Goal: Task Accomplishment & Management: Use online tool/utility

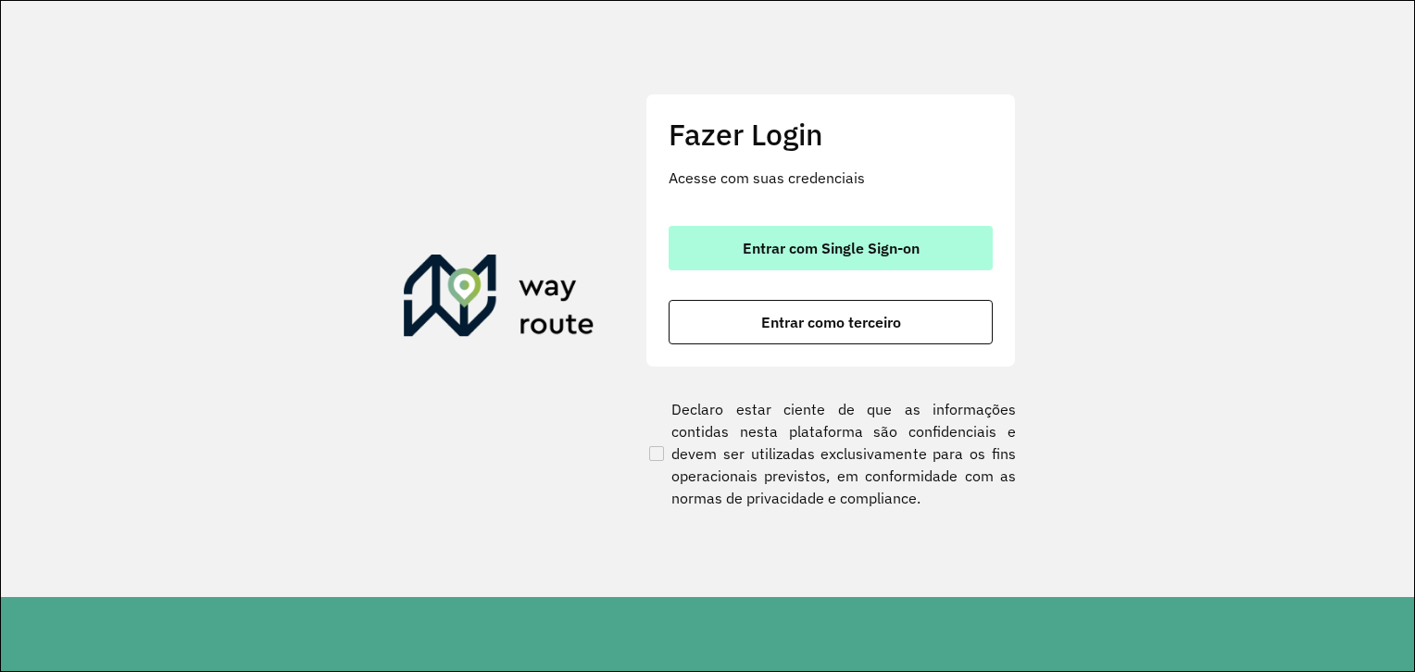
click at [767, 248] on span "Entrar com Single Sign-on" at bounding box center [831, 248] width 177 height 15
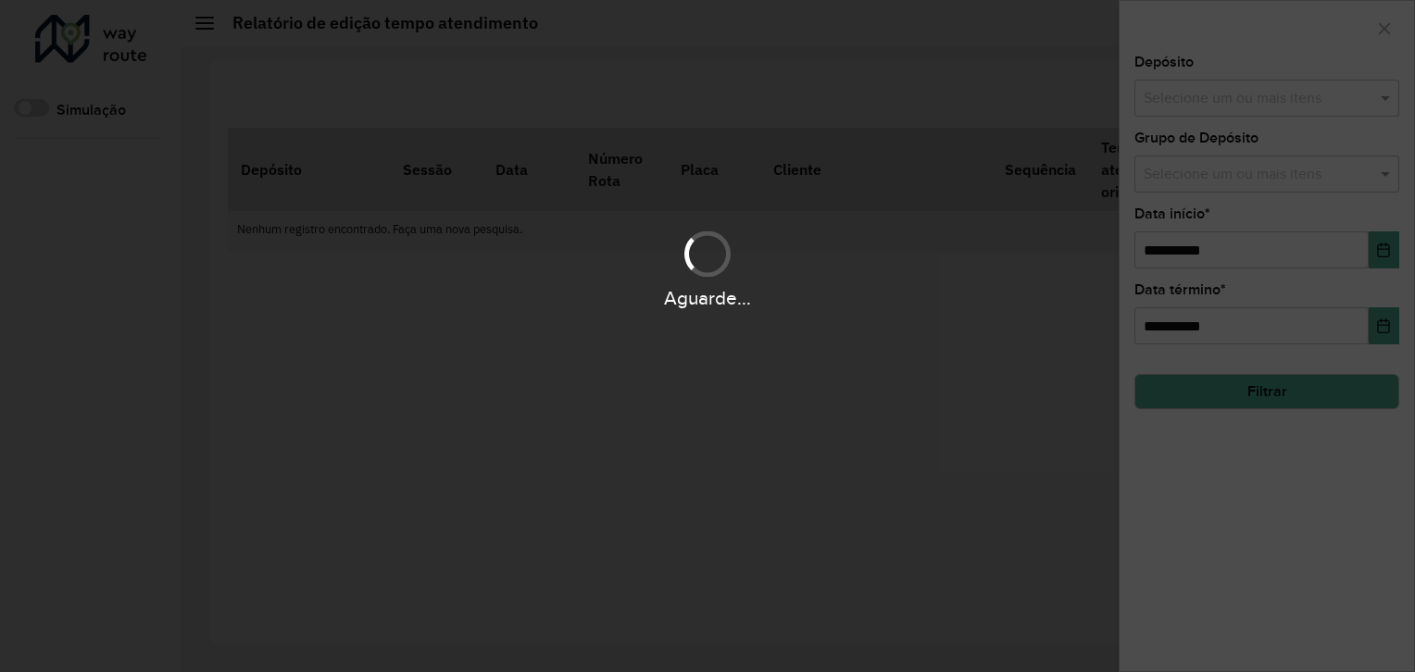
click at [1272, 110] on div "Aguarde..." at bounding box center [707, 336] width 1415 height 672
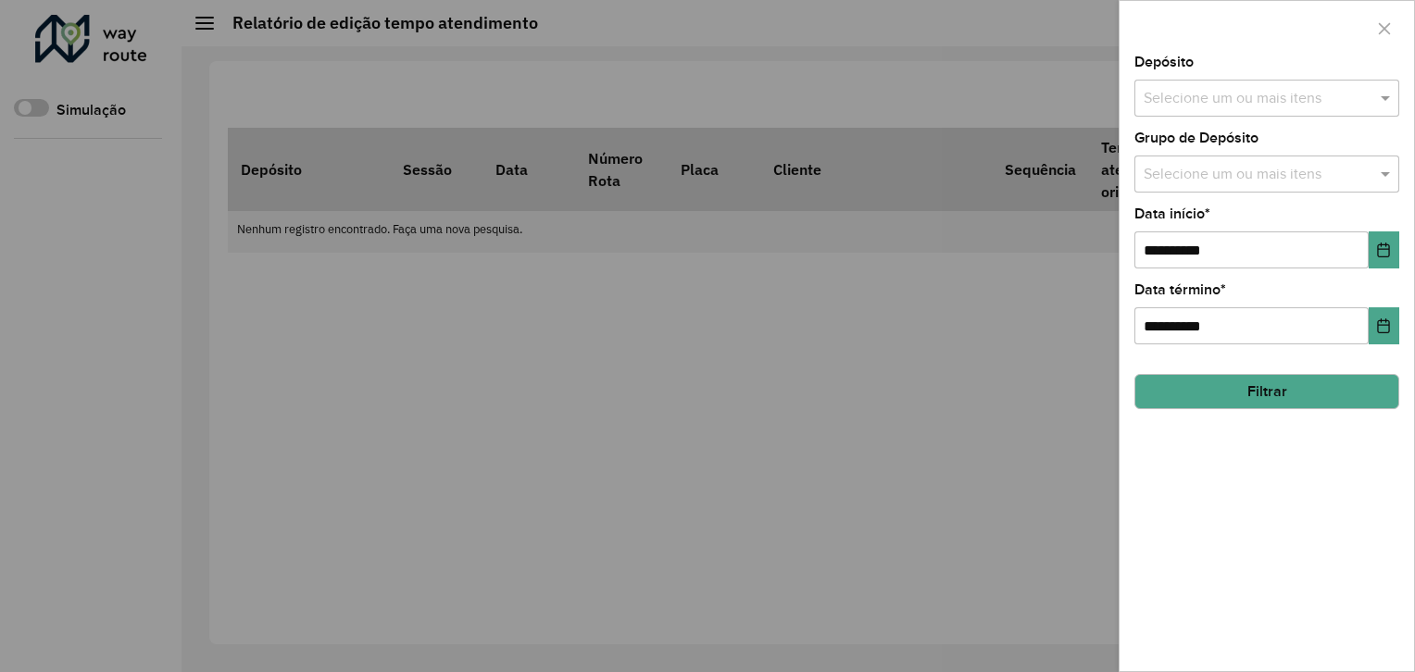
click at [1307, 99] on input "text" at bounding box center [1257, 99] width 237 height 22
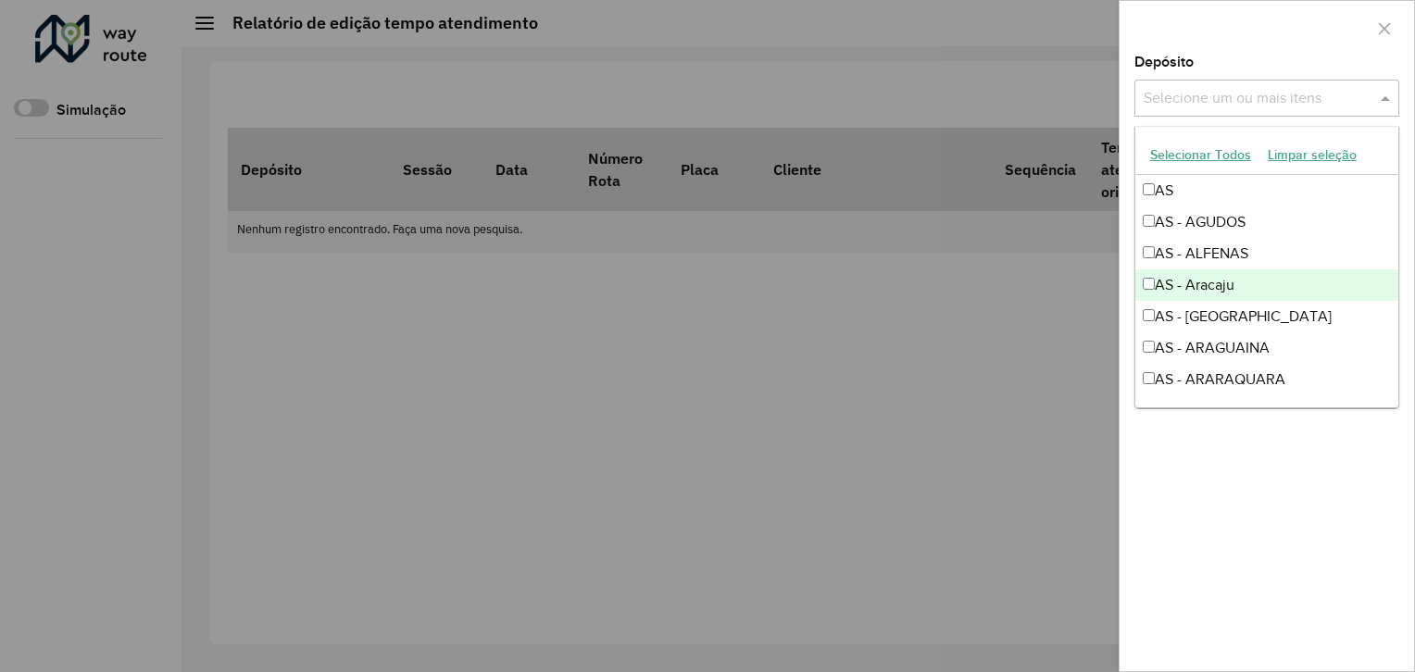
click at [1230, 84] on div "Selecione um ou mais itens" at bounding box center [1266, 98] width 265 height 37
click at [1241, 88] on input "text" at bounding box center [1257, 99] width 237 height 22
click at [1267, 57] on div "Depósito Selecione um ou mais itens" at bounding box center [1266, 86] width 265 height 61
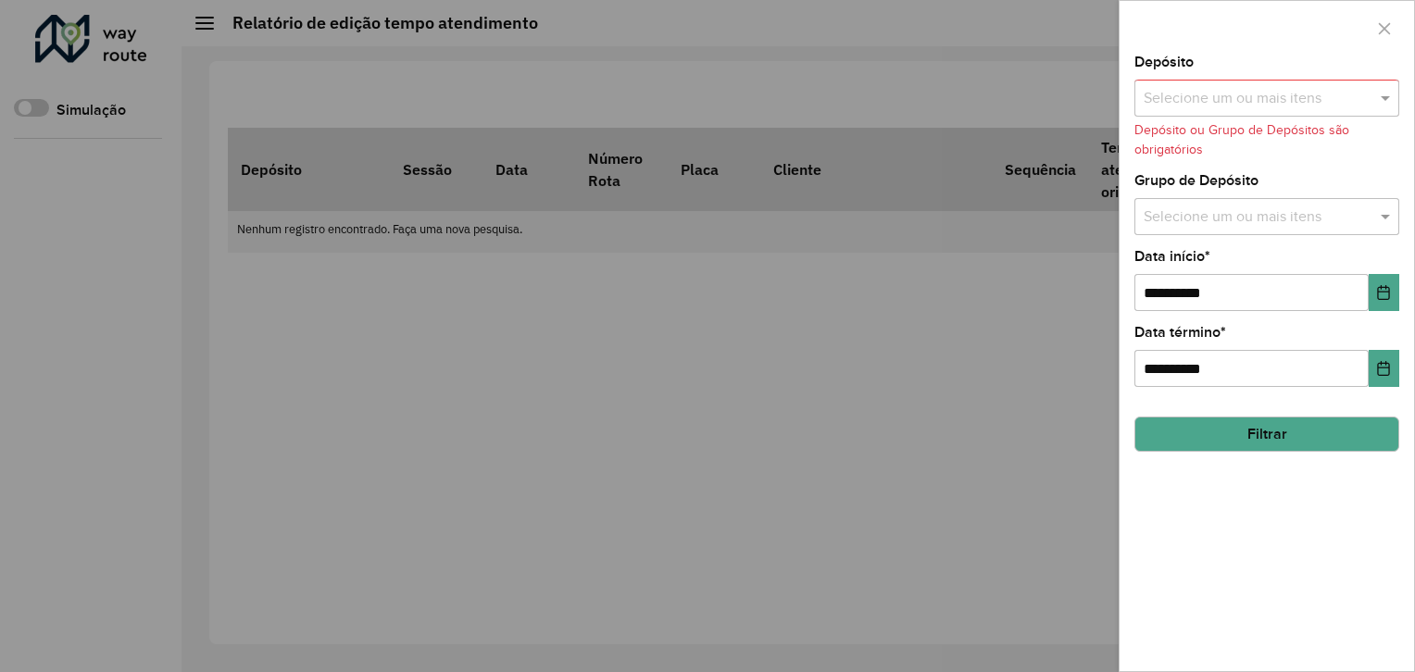
click at [1270, 227] on div "Selecione um ou mais itens" at bounding box center [1266, 216] width 265 height 37
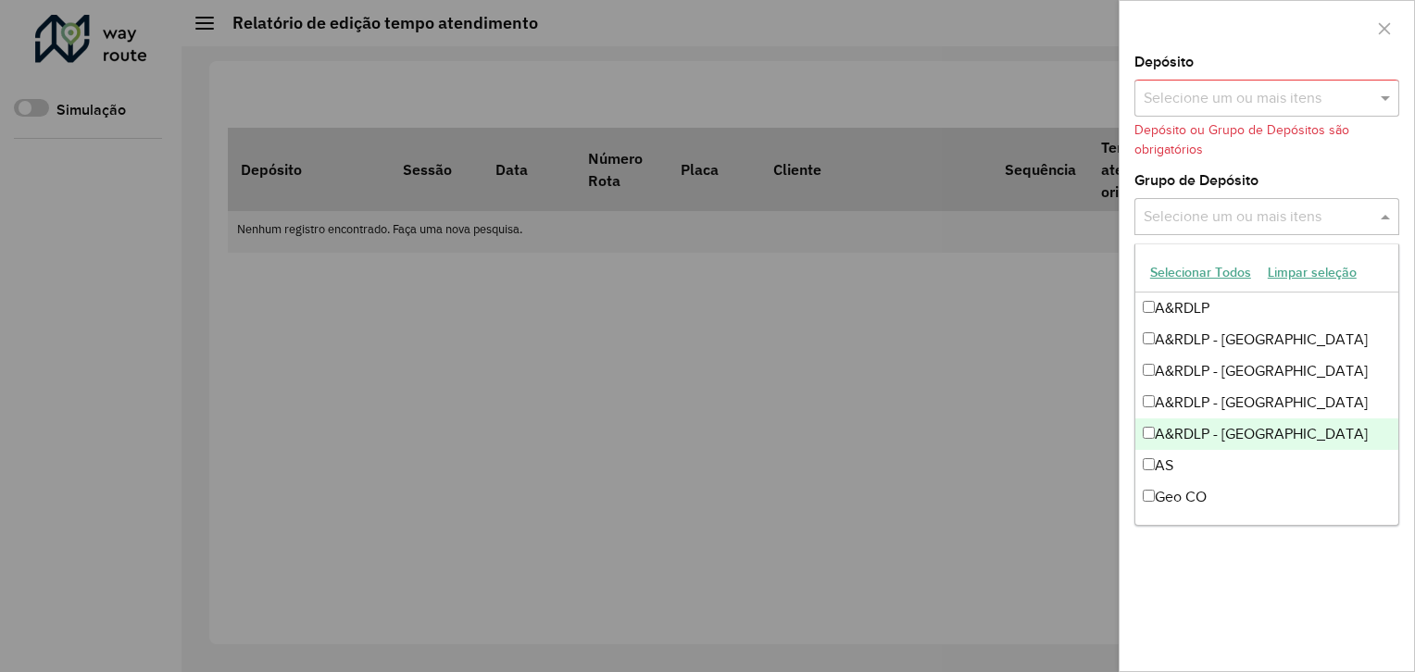
scroll to position [219, 0]
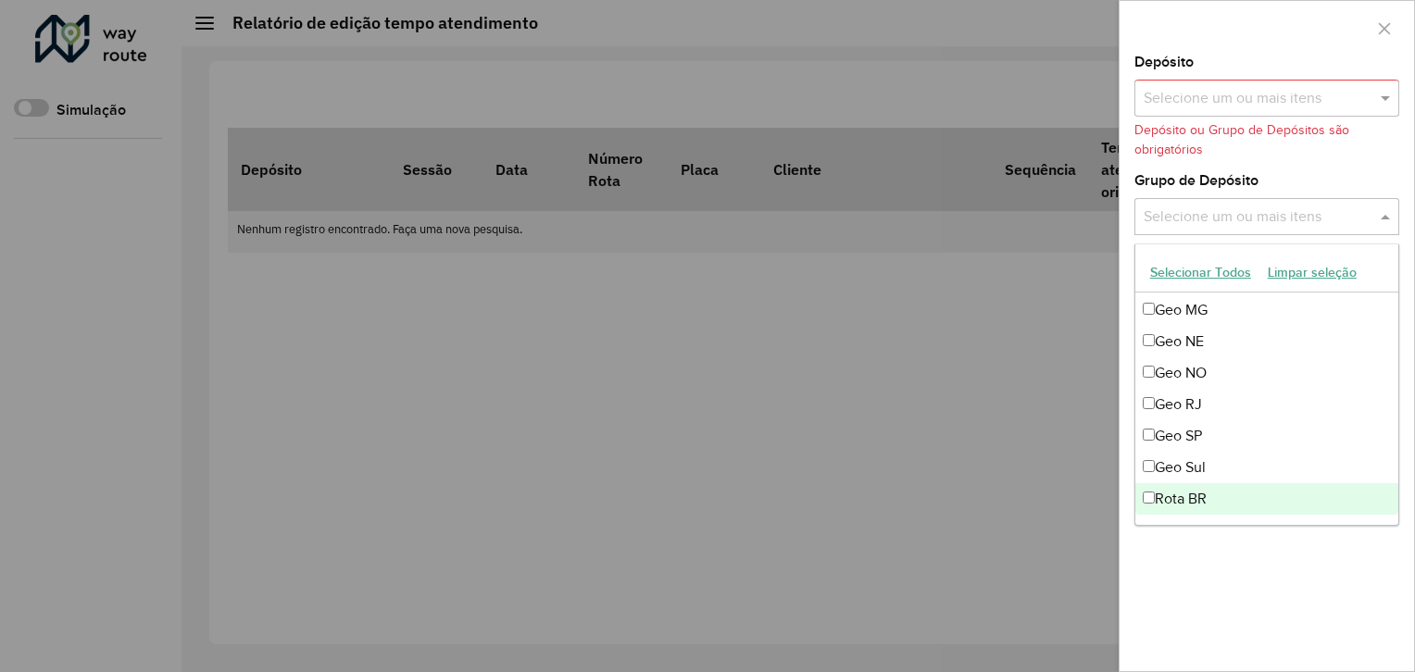
click at [1209, 498] on div "Rota BR" at bounding box center [1266, 498] width 263 height 31
click at [1304, 595] on div "**********" at bounding box center [1266, 364] width 294 height 616
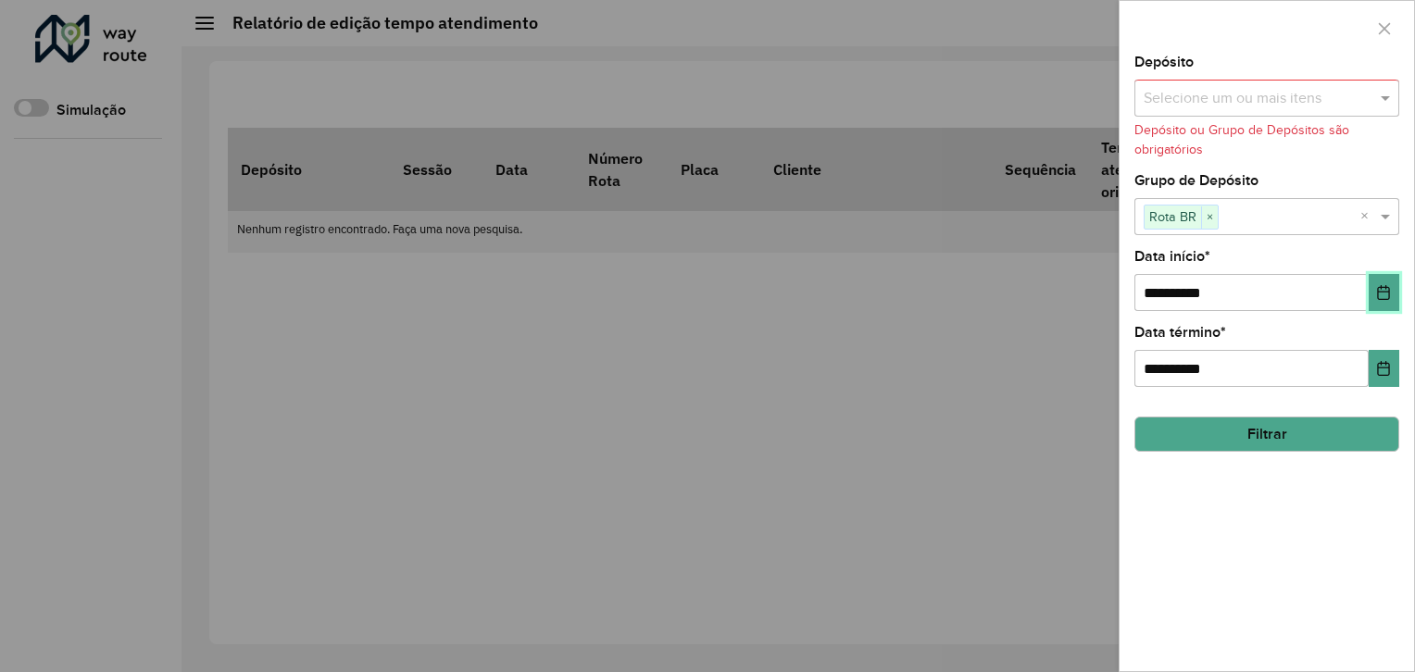
click at [1396, 275] on button "Choose Date" at bounding box center [1384, 292] width 31 height 37
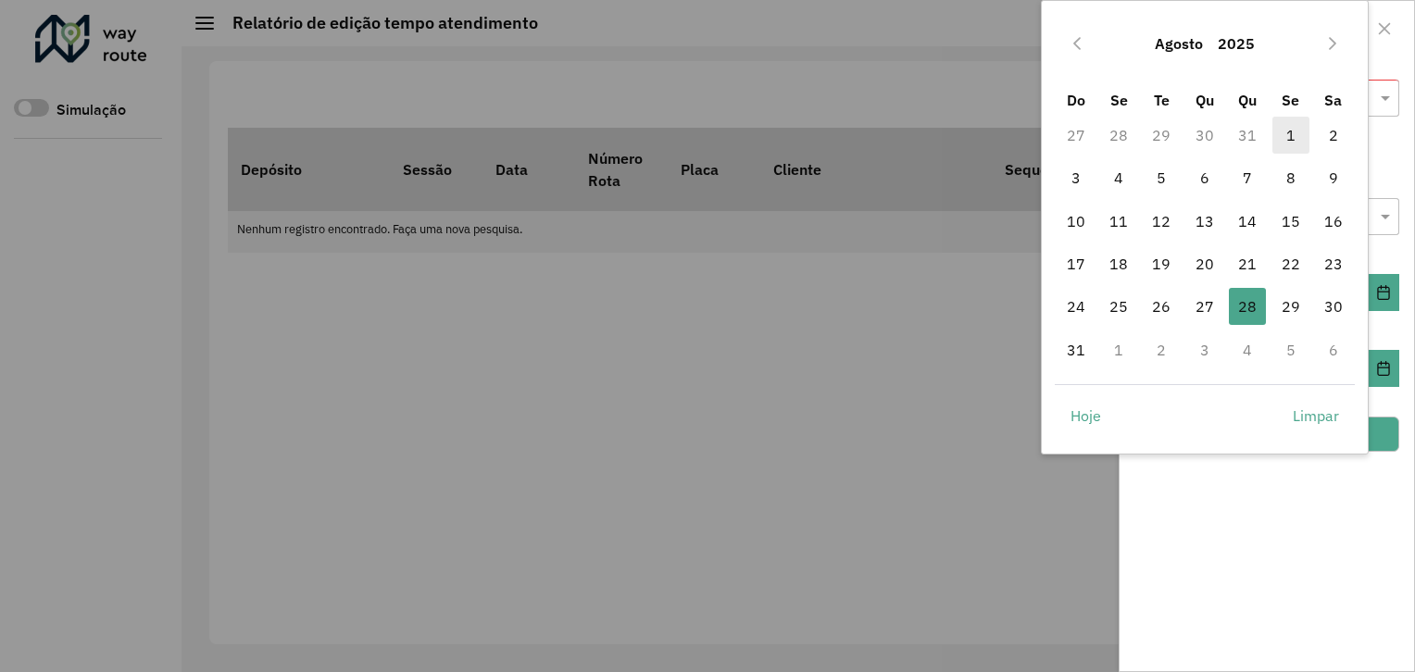
click at [1282, 137] on span "1" at bounding box center [1290, 135] width 37 height 37
type input "**********"
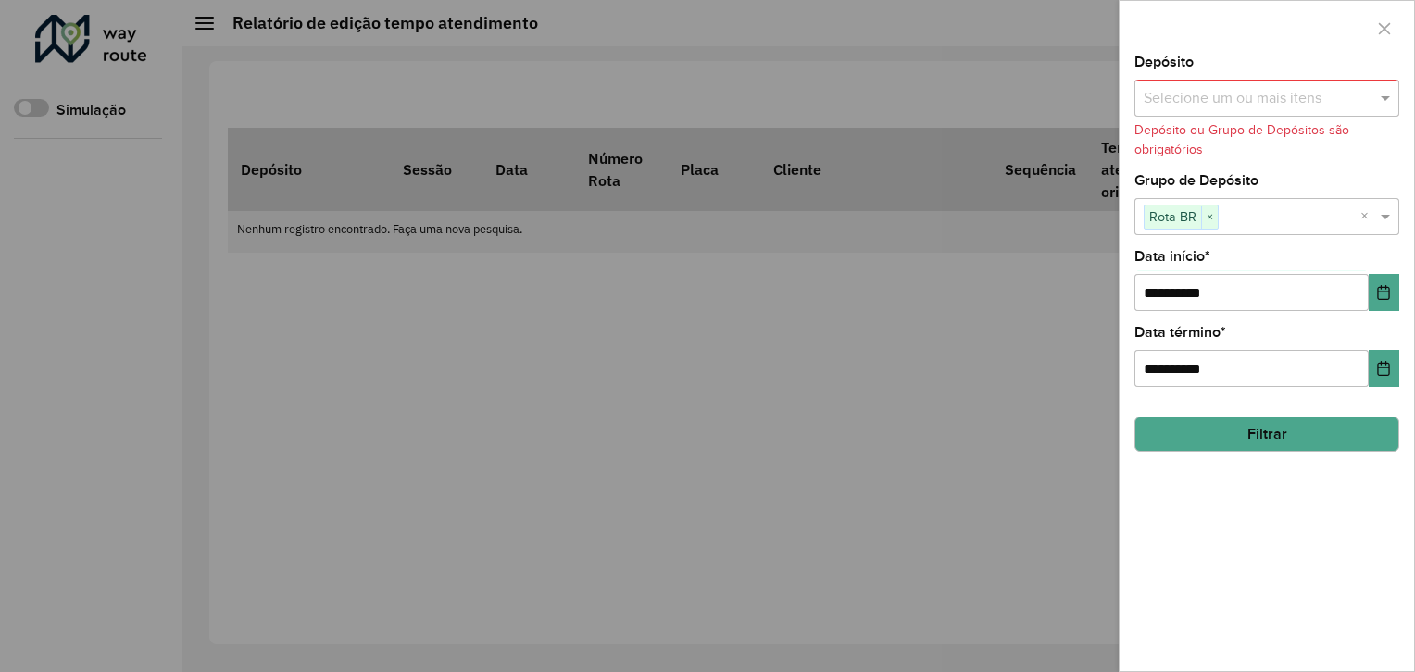
click at [1241, 426] on button "Filtrar" at bounding box center [1266, 434] width 265 height 35
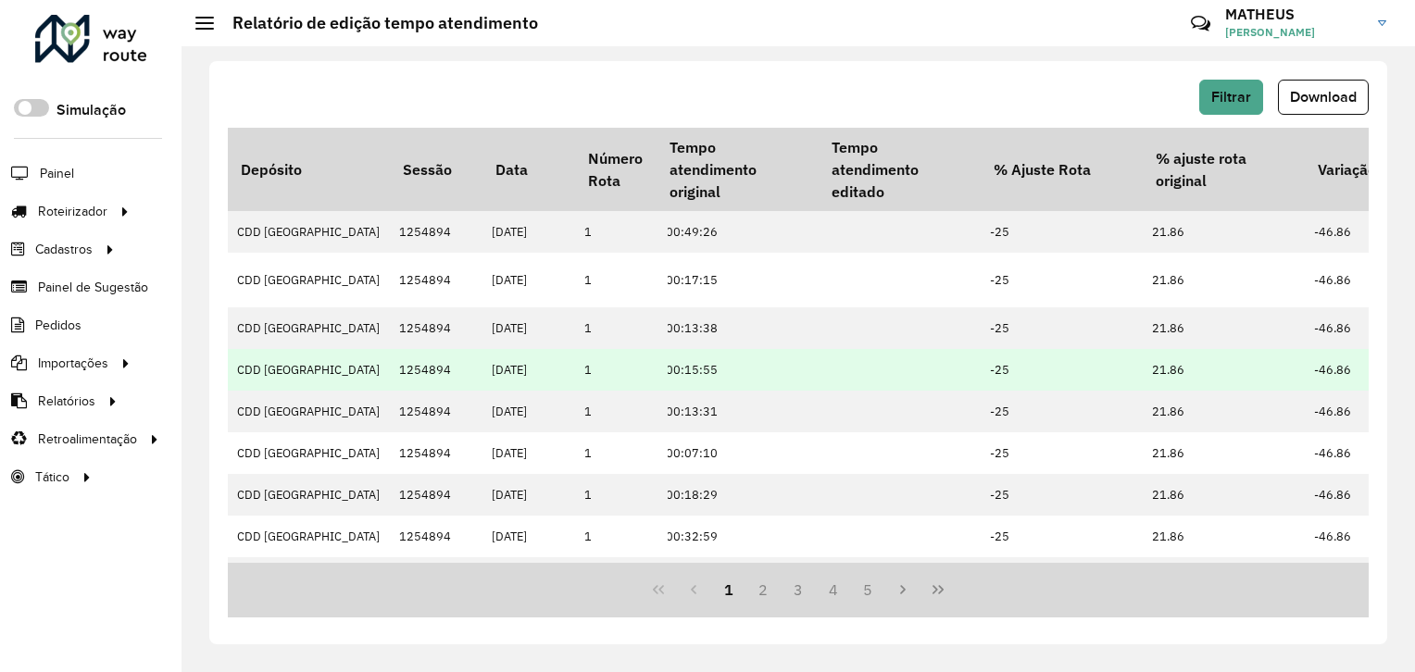
scroll to position [0, 697]
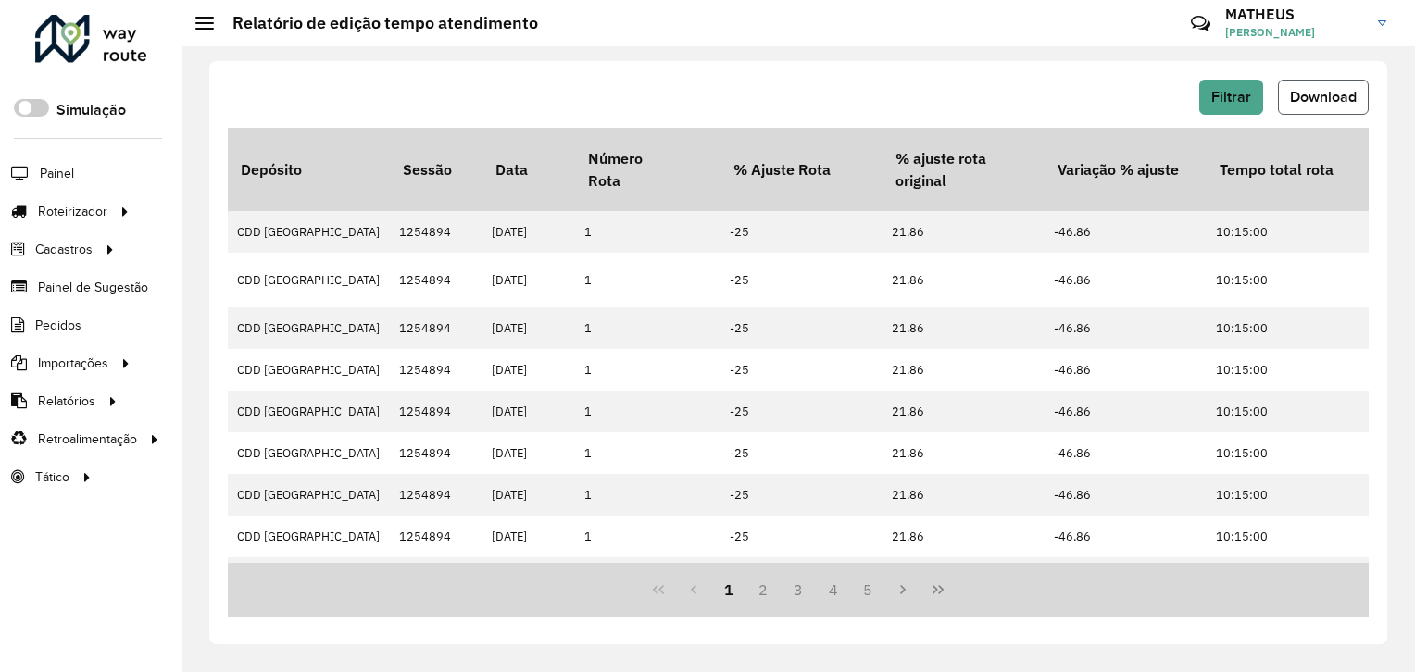
click at [1328, 100] on span "Download" at bounding box center [1323, 97] width 67 height 16
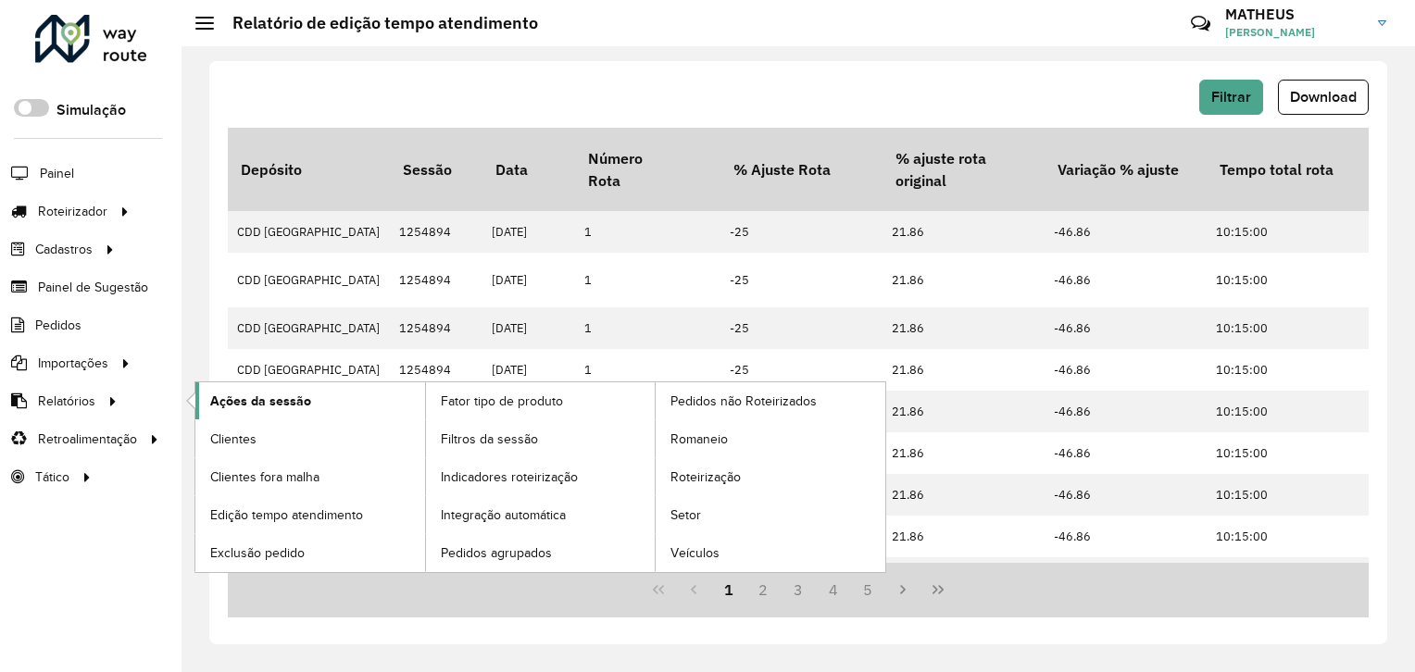
click at [298, 403] on span "Ações da sessão" at bounding box center [260, 401] width 101 height 19
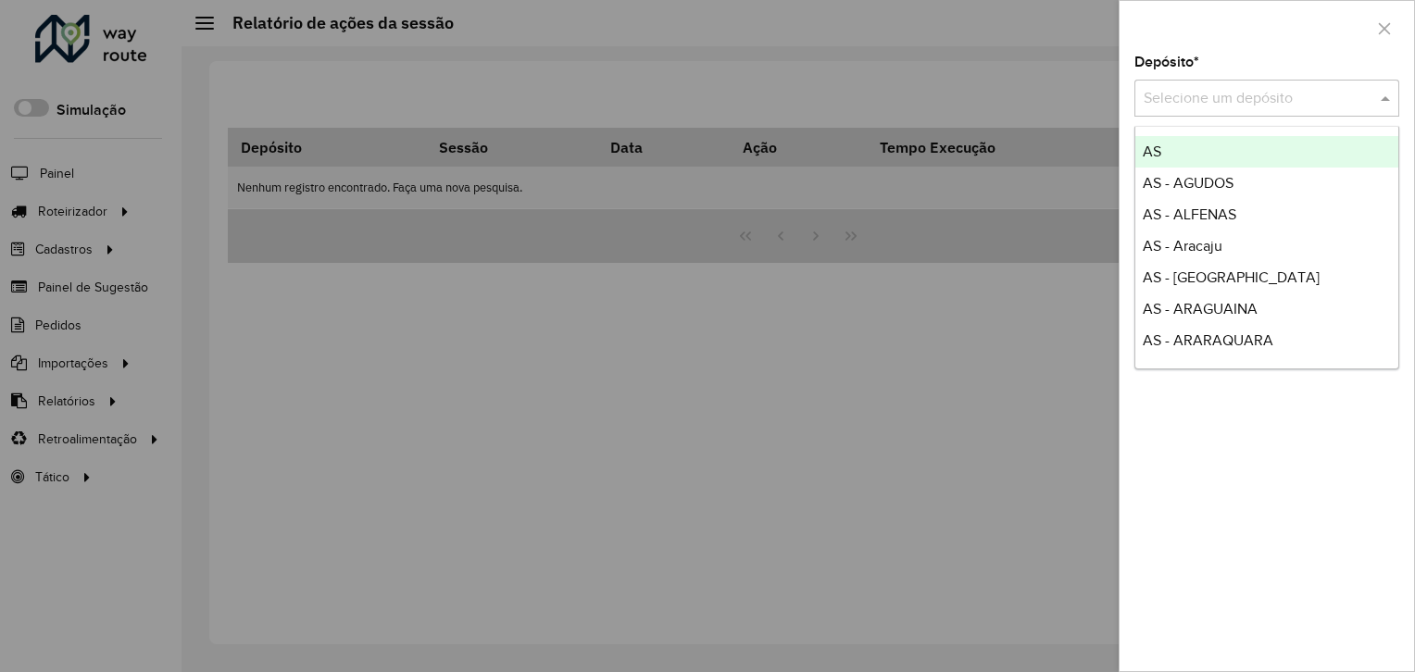
click at [1191, 101] on input "text" at bounding box center [1248, 99] width 209 height 22
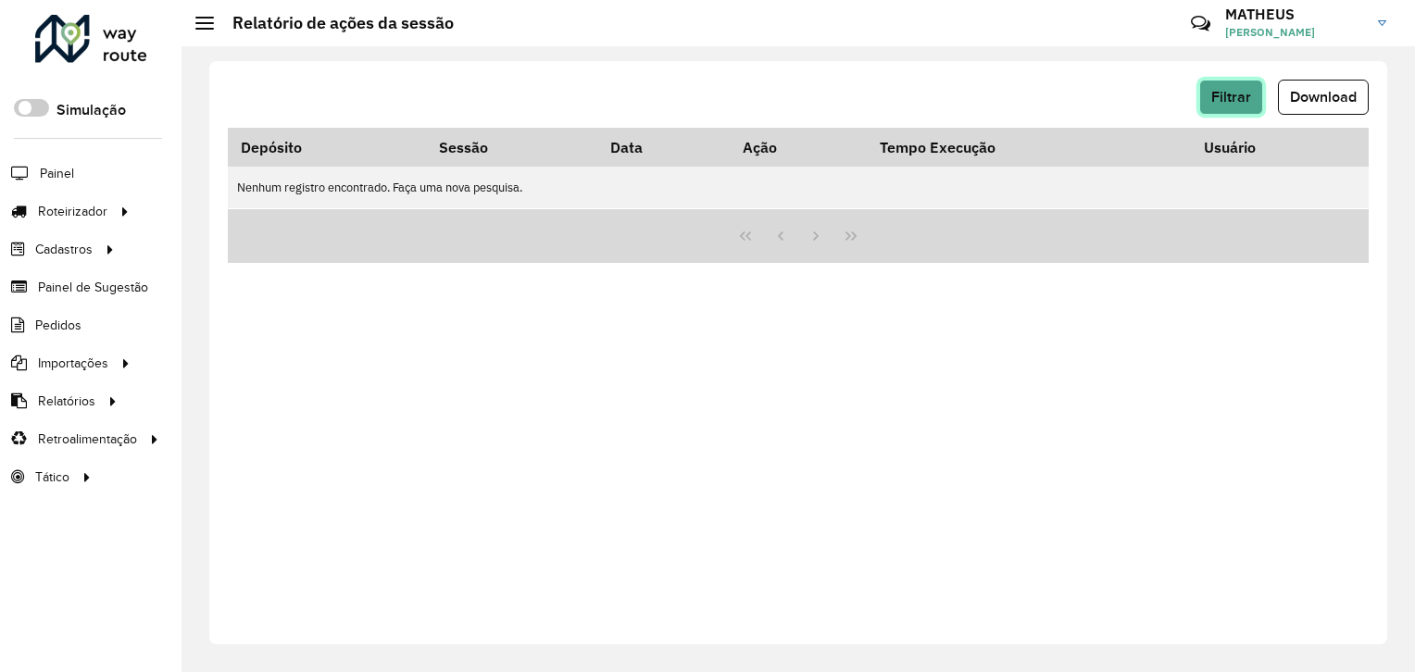
click at [1226, 98] on span "Filtrar" at bounding box center [1231, 97] width 40 height 16
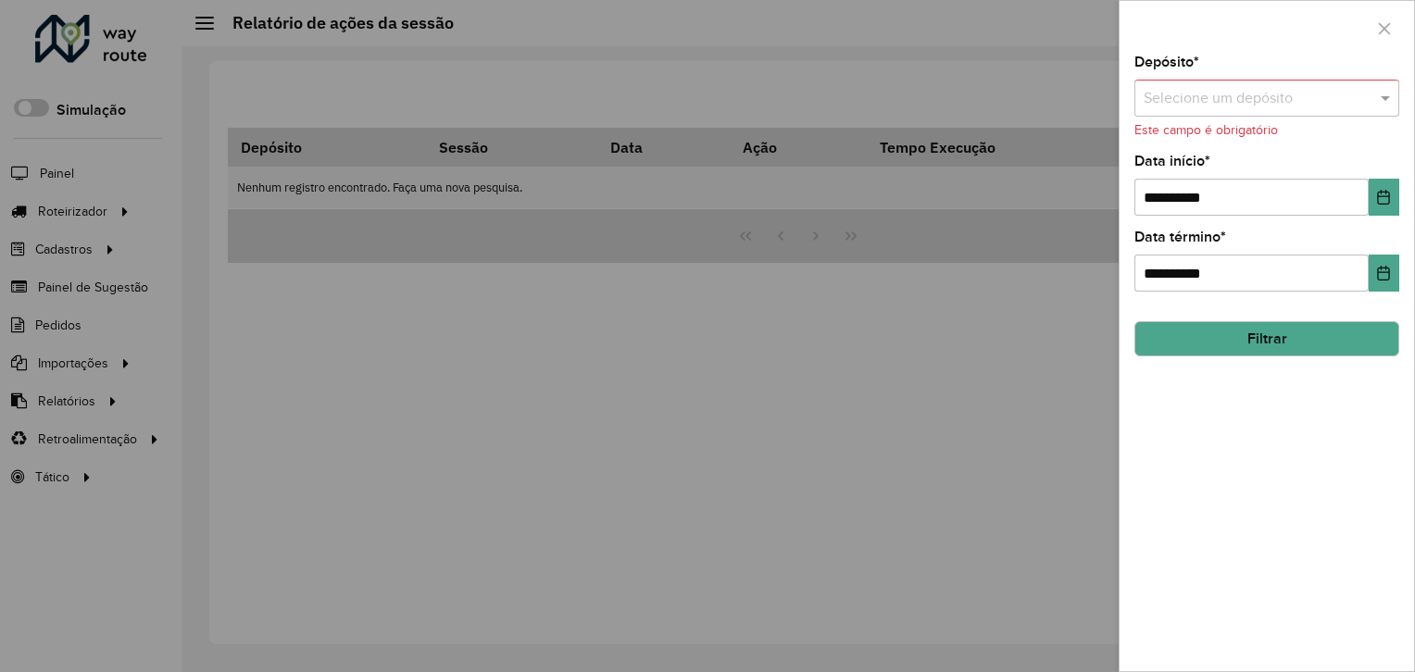
click at [1269, 111] on div "Selecione um depósito" at bounding box center [1266, 98] width 265 height 37
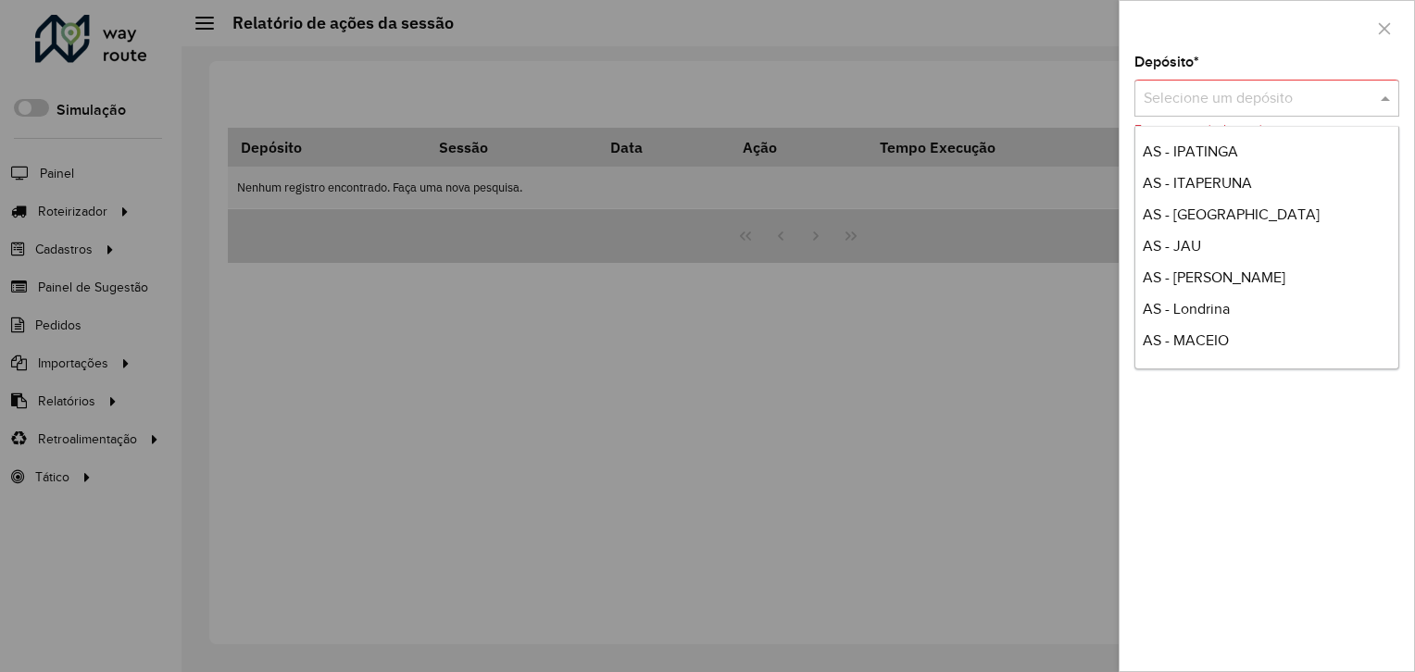
scroll to position [1510, 0]
click at [704, 467] on div at bounding box center [707, 336] width 1415 height 672
